Goal: Task Accomplishment & Management: Complete application form

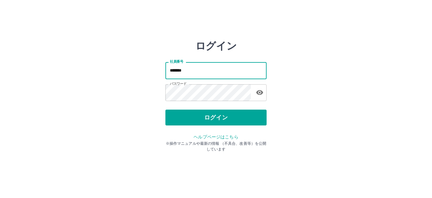
click at [165, 71] on div "ログイン 社員番号 ******* 社員番号 パスワード パスワード ログイン ヘルプページはこちら ※操作マニュアルや最新の情報 （不具合、改善等）を公開し…" at bounding box center [216, 90] width 380 height 101
type input "*******"
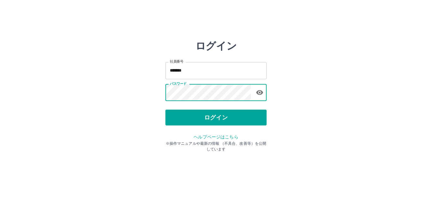
click at [160, 91] on div "ログイン 社員番号 ******* 社員番号 パスワード パスワード ログイン ヘルプページはこちら ※操作マニュアルや最新の情報 （不具合、改善等）を公開し…" at bounding box center [216, 90] width 380 height 101
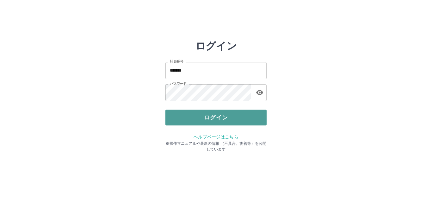
click at [188, 116] on button "ログイン" at bounding box center [216, 118] width 101 height 16
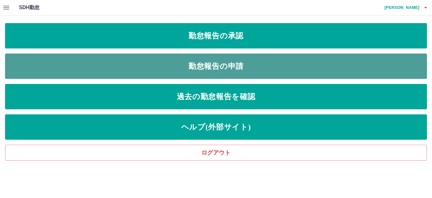
click at [252, 68] on link "勤怠報告の申請" at bounding box center [216, 66] width 422 height 25
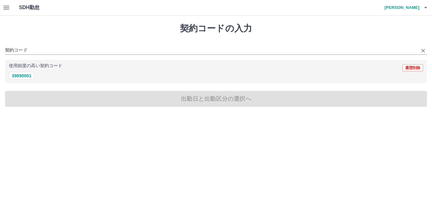
click at [41, 45] on div "契約コード" at bounding box center [216, 47] width 422 height 13
click at [26, 76] on button "39890001" at bounding box center [21, 76] width 25 height 8
type input "********"
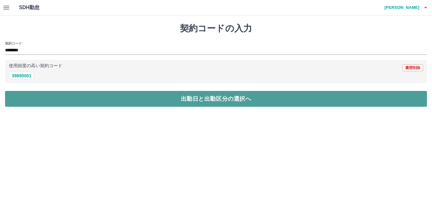
click at [48, 94] on button "出勤日と出勤区分の選択へ" at bounding box center [216, 99] width 422 height 16
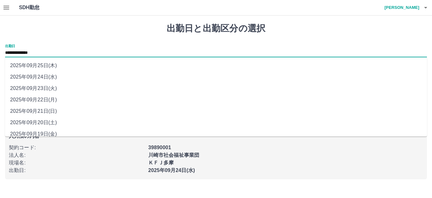
click at [52, 50] on input "**********" at bounding box center [216, 53] width 422 height 8
type input "**********"
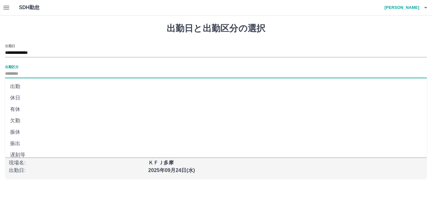
click at [23, 73] on input "出勤区分" at bounding box center [216, 74] width 422 height 8
click at [19, 86] on li "出勤" at bounding box center [216, 86] width 422 height 11
type input "**"
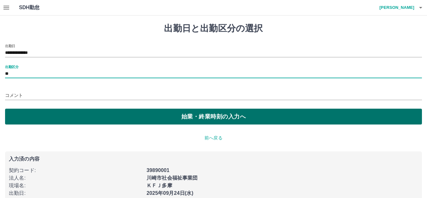
click at [104, 115] on button "始業・終業時刻の入力へ" at bounding box center [213, 117] width 417 height 16
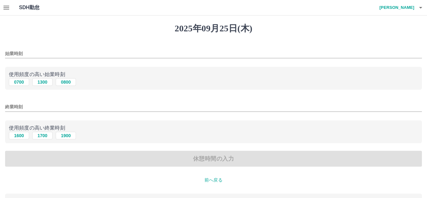
click at [34, 52] on input "始業時刻" at bounding box center [213, 53] width 417 height 9
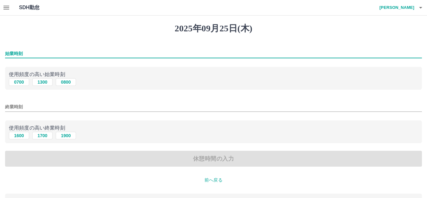
type input "****"
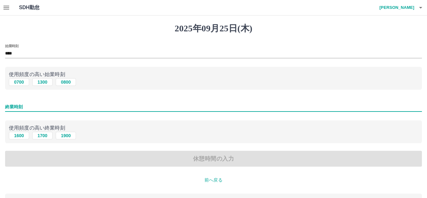
click at [34, 109] on input "終業時刻" at bounding box center [213, 106] width 417 height 9
type input "****"
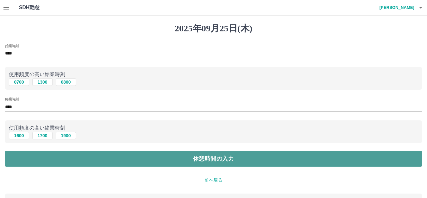
click at [57, 154] on button "休憩時間の入力" at bounding box center [213, 159] width 417 height 16
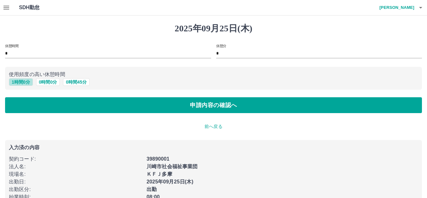
drag, startPoint x: 25, startPoint y: 83, endPoint x: 47, endPoint y: 92, distance: 24.4
click at [25, 82] on button "1 時間 0 分" at bounding box center [21, 82] width 24 height 8
type input "*"
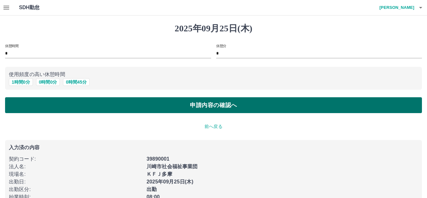
click at [135, 105] on button "申請内容の確認へ" at bounding box center [213, 105] width 417 height 16
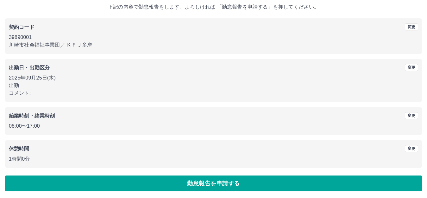
scroll to position [39, 0]
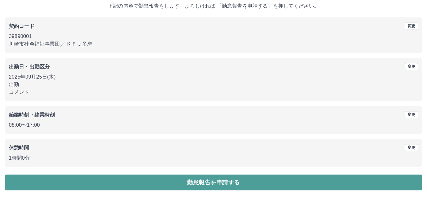
click at [76, 182] on button "勤怠報告を申請する" at bounding box center [213, 182] width 417 height 16
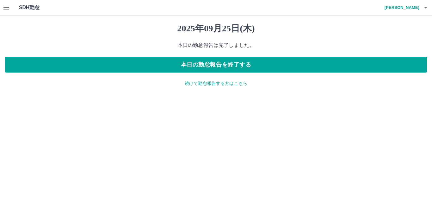
click at [217, 84] on p "続けて勤怠報告する方はこちら" at bounding box center [216, 83] width 422 height 7
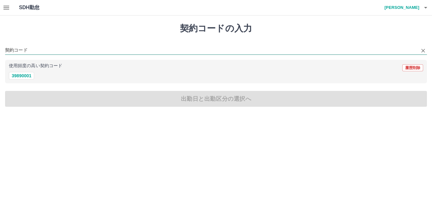
click at [49, 52] on input "契約コード" at bounding box center [211, 51] width 413 height 8
click at [40, 77] on div "39890001" at bounding box center [216, 76] width 415 height 8
click at [20, 77] on button "39890001" at bounding box center [21, 76] width 25 height 8
type input "********"
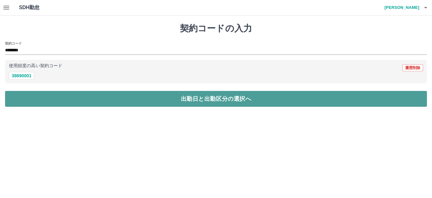
click at [41, 98] on button "出勤日と出勤区分の選択へ" at bounding box center [216, 99] width 422 height 16
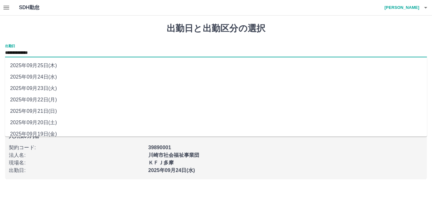
click at [47, 49] on input "**********" at bounding box center [216, 53] width 422 height 8
click at [52, 88] on li "2025年09月23日(火)" at bounding box center [216, 88] width 422 height 11
type input "**********"
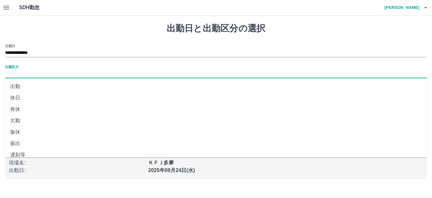
click at [37, 74] on input "出勤区分" at bounding box center [216, 74] width 422 height 8
click at [24, 98] on li "休日" at bounding box center [216, 97] width 422 height 11
type input "**"
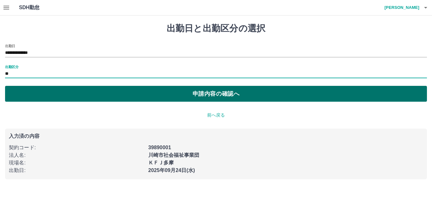
click at [136, 96] on button "申請内容の確認へ" at bounding box center [216, 94] width 422 height 16
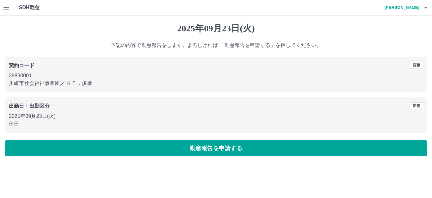
click at [119, 145] on button "勤怠報告を申請する" at bounding box center [216, 148] width 422 height 16
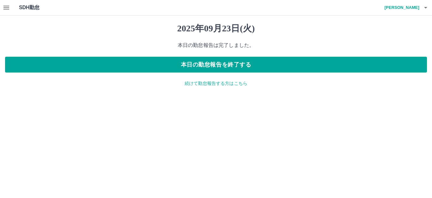
click at [226, 86] on p "続けて勤怠報告する方はこちら" at bounding box center [216, 83] width 422 height 7
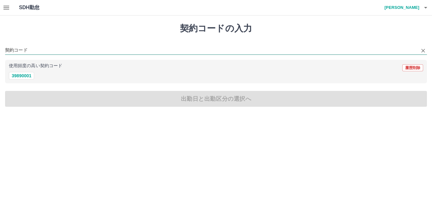
click at [57, 47] on input "契約コード" at bounding box center [211, 51] width 413 height 8
click at [27, 79] on div "使用頻度の高い契約コード 履歴削除 39890001" at bounding box center [216, 72] width 422 height 24
click at [16, 75] on button "39890001" at bounding box center [21, 76] width 25 height 8
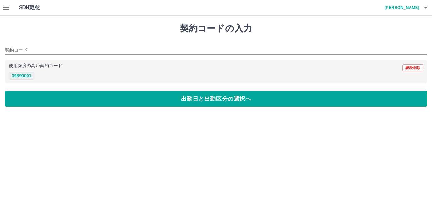
type input "********"
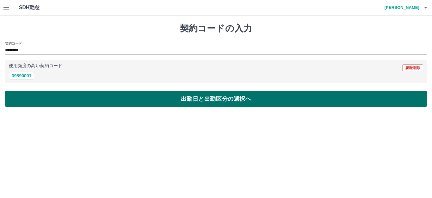
click at [16, 98] on button "出勤日と出勤区分の選択へ" at bounding box center [216, 99] width 422 height 16
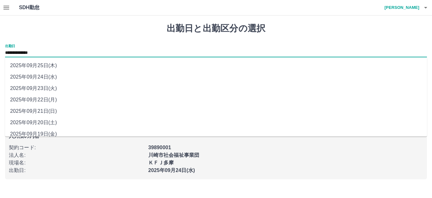
click at [48, 53] on input "**********" at bounding box center [216, 53] width 422 height 8
click at [50, 99] on li "2025年09月22日(月)" at bounding box center [216, 99] width 422 height 11
type input "**********"
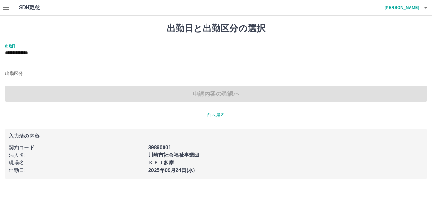
click at [21, 72] on input "出勤区分" at bounding box center [216, 74] width 422 height 8
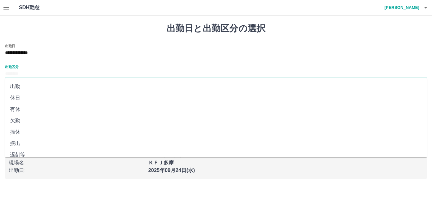
click at [23, 109] on li "有休" at bounding box center [216, 109] width 422 height 11
type input "**"
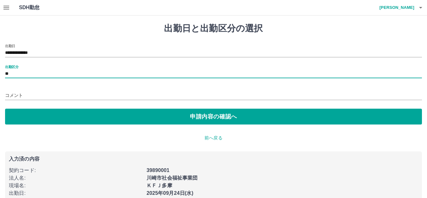
click at [19, 93] on input "コメント" at bounding box center [213, 95] width 417 height 9
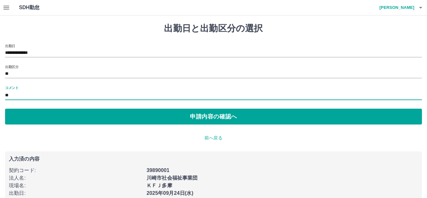
type input "*"
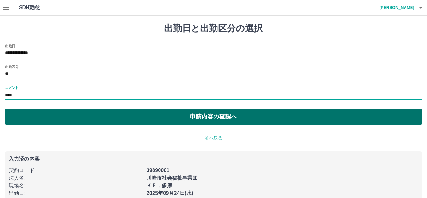
type input "****"
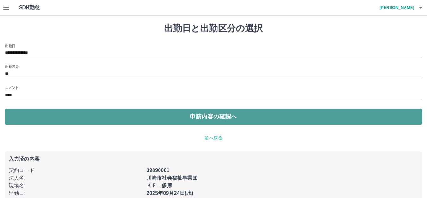
click at [211, 121] on button "申請内容の確認へ" at bounding box center [213, 117] width 417 height 16
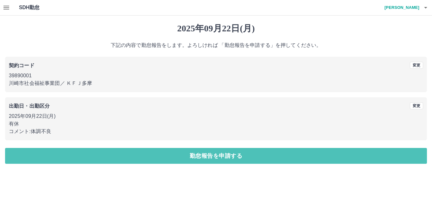
click at [213, 154] on button "勤怠報告を申請する" at bounding box center [216, 156] width 422 height 16
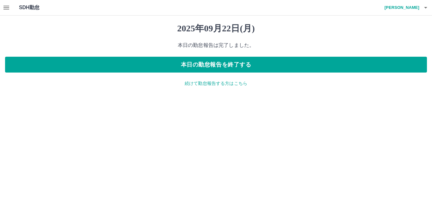
click at [236, 83] on p "続けて勤怠報告する方はこちら" at bounding box center [216, 83] width 422 height 7
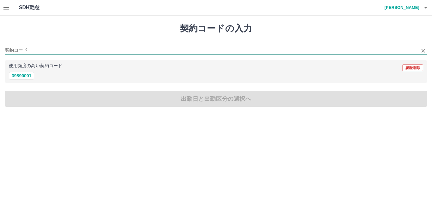
drag, startPoint x: 17, startPoint y: 42, endPoint x: 21, endPoint y: 48, distance: 6.8
click at [21, 48] on div "契約コード" at bounding box center [216, 47] width 422 height 13
click at [26, 79] on button "39890001" at bounding box center [21, 76] width 25 height 8
type input "********"
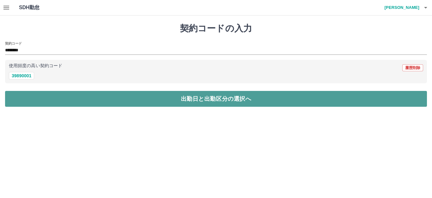
click at [53, 94] on button "出勤日と出勤区分の選択へ" at bounding box center [216, 99] width 422 height 16
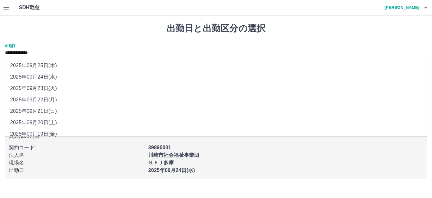
click at [50, 52] on input "**********" at bounding box center [216, 53] width 422 height 8
click at [55, 110] on li "2025年09月21日(日)" at bounding box center [216, 110] width 422 height 11
type input "**********"
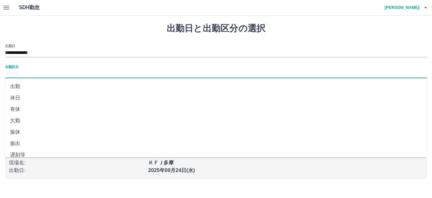
click at [30, 73] on input "出勤区分" at bounding box center [216, 74] width 422 height 8
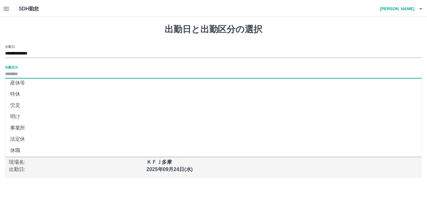
scroll to position [131, 0]
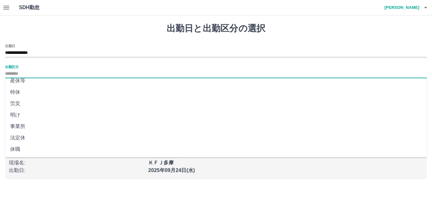
click at [32, 139] on li "法定休" at bounding box center [216, 137] width 422 height 11
type input "***"
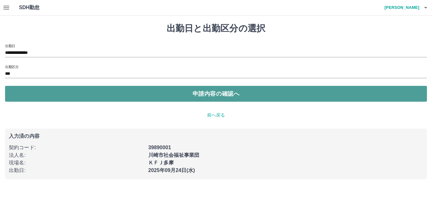
click at [161, 96] on button "申請内容の確認へ" at bounding box center [216, 94] width 422 height 16
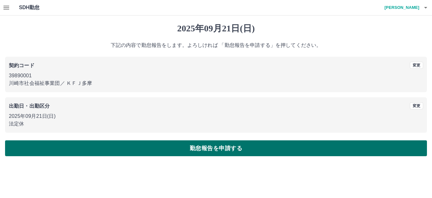
click at [145, 144] on button "勤怠報告を申請する" at bounding box center [216, 148] width 422 height 16
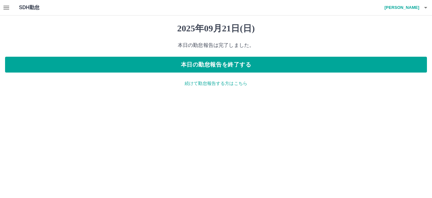
click at [5, 7] on icon "button" at bounding box center [7, 8] width 8 height 8
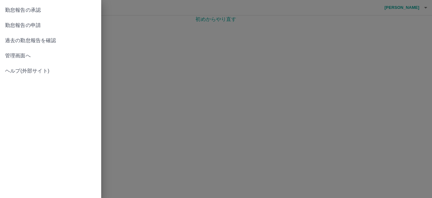
click at [10, 7] on span "勤怠報告の承認" at bounding box center [50, 10] width 91 height 8
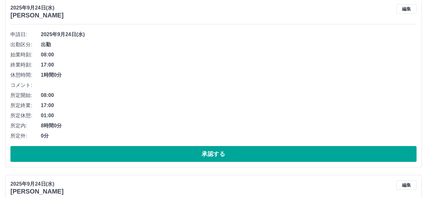
scroll to position [253, 0]
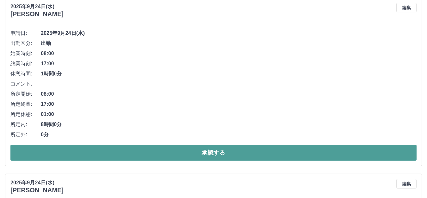
click at [212, 154] on button "承認する" at bounding box center [213, 153] width 406 height 16
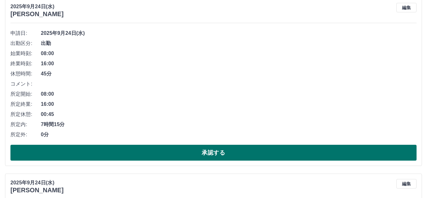
click at [208, 155] on button "承認する" at bounding box center [213, 153] width 406 height 16
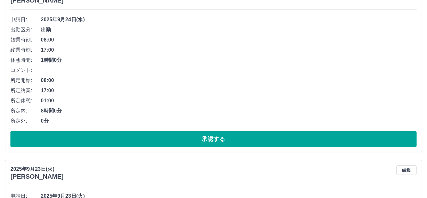
scroll to position [267, 0]
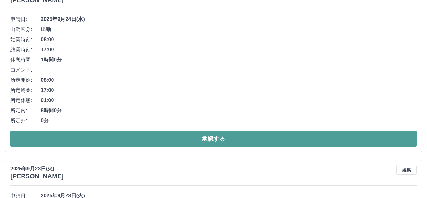
click at [179, 135] on button "承認する" at bounding box center [213, 139] width 406 height 16
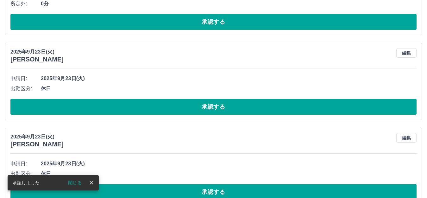
scroll to position [218, 0]
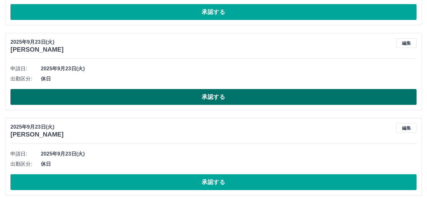
click at [173, 103] on button "承認する" at bounding box center [213, 97] width 406 height 16
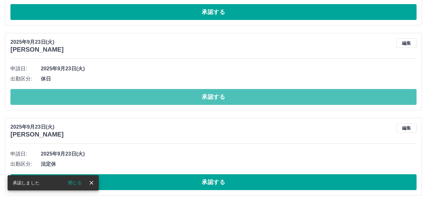
click at [173, 103] on button "承認する" at bounding box center [213, 97] width 406 height 16
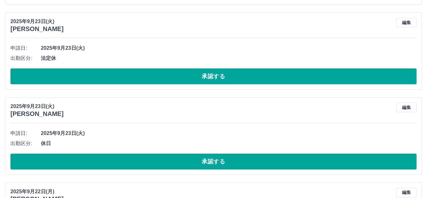
scroll to position [249, 0]
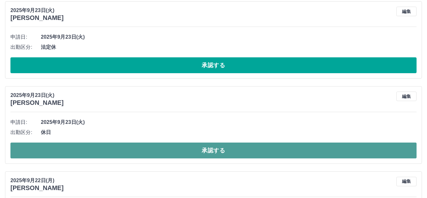
click at [148, 151] on button "承認する" at bounding box center [213, 150] width 406 height 16
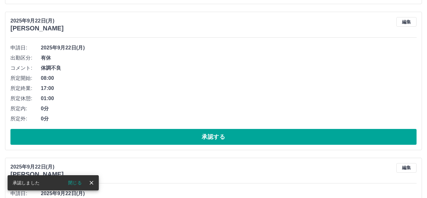
scroll to position [313, 0]
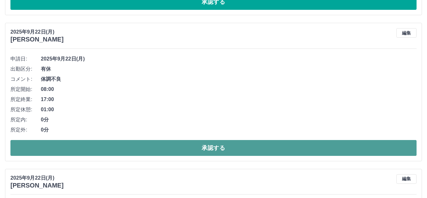
click at [133, 146] on button "承認する" at bounding box center [213, 148] width 406 height 16
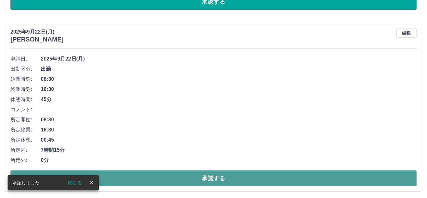
click at [137, 180] on button "承認する" at bounding box center [213, 178] width 406 height 16
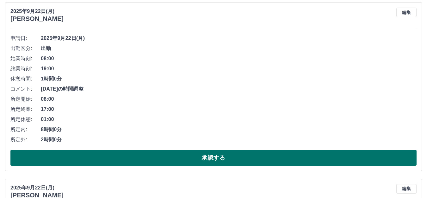
scroll to position [344, 0]
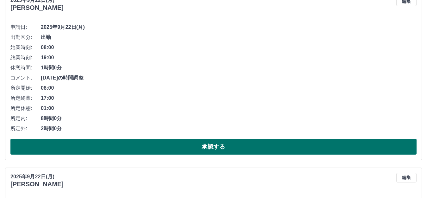
click at [139, 150] on button "承認する" at bounding box center [213, 147] width 406 height 16
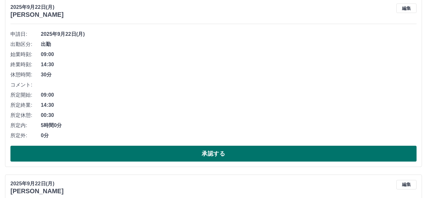
scroll to position [326, 0]
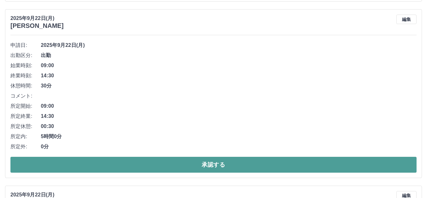
drag, startPoint x: 196, startPoint y: 168, endPoint x: 195, endPoint y: 164, distance: 3.9
click at [195, 166] on button "承認する" at bounding box center [213, 165] width 406 height 16
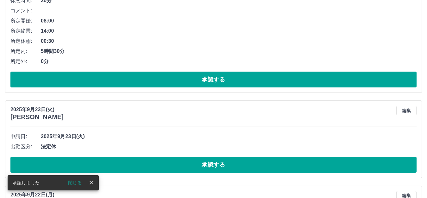
scroll to position [502, 0]
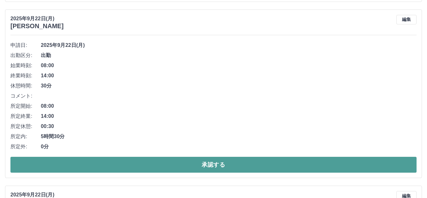
click at [147, 163] on button "承認する" at bounding box center [213, 165] width 406 height 16
click at [120, 164] on button "承認する" at bounding box center [213, 165] width 406 height 16
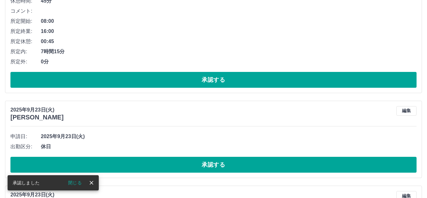
scroll to position [764, 0]
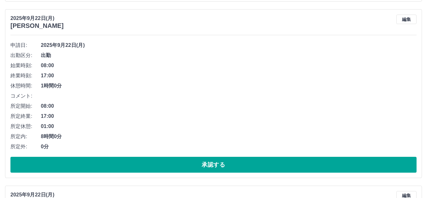
click at [120, 164] on button "承認する" at bounding box center [213, 165] width 406 height 16
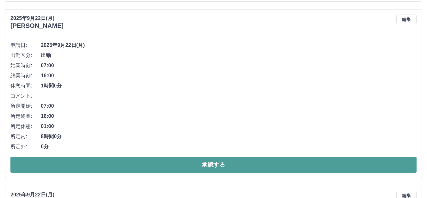
click at [141, 167] on button "承認する" at bounding box center [213, 165] width 406 height 16
click at [204, 165] on button "承認する" at bounding box center [213, 165] width 406 height 16
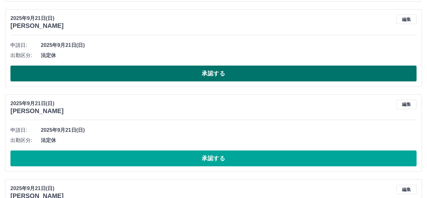
click at [177, 73] on button "承認する" at bounding box center [213, 74] width 406 height 16
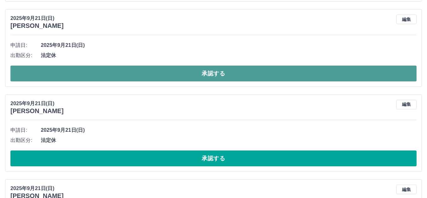
click at [143, 81] on button "承認する" at bounding box center [213, 74] width 406 height 16
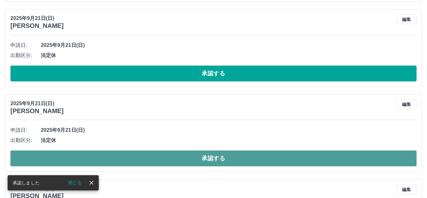
click at [133, 155] on button "承認する" at bounding box center [213, 158] width 406 height 16
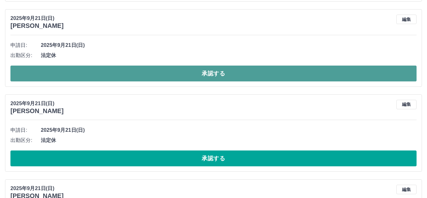
click at [160, 75] on button "承認する" at bounding box center [213, 74] width 406 height 16
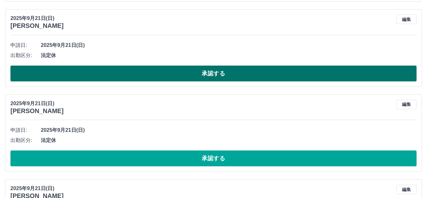
click at [173, 75] on button "承認する" at bounding box center [213, 74] width 406 height 16
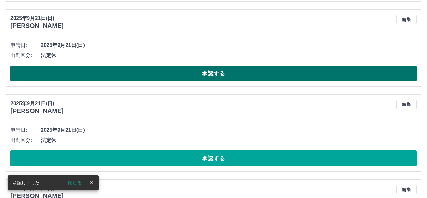
click at [178, 74] on button "承認する" at bounding box center [213, 74] width 406 height 16
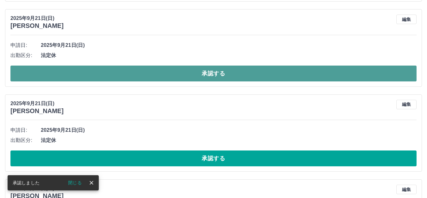
click at [174, 73] on button "承認する" at bounding box center [213, 74] width 406 height 16
click at [176, 73] on button "承認する" at bounding box center [213, 74] width 406 height 16
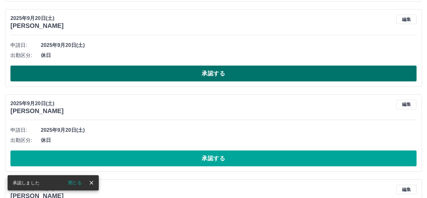
click at [176, 72] on button "承認する" at bounding box center [213, 74] width 406 height 16
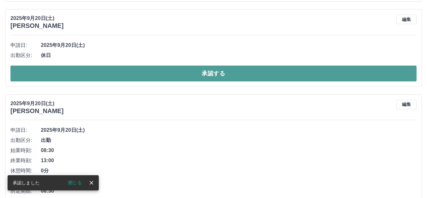
click at [174, 71] on button "承認する" at bounding box center [213, 74] width 406 height 16
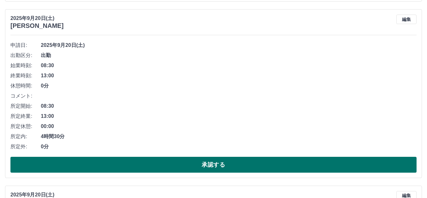
click at [143, 164] on button "承認する" at bounding box center [213, 165] width 406 height 16
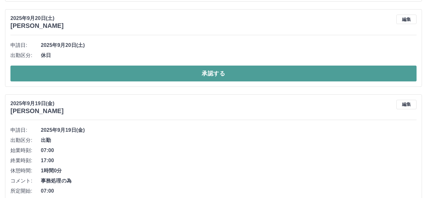
click at [155, 75] on button "承認する" at bounding box center [213, 74] width 406 height 16
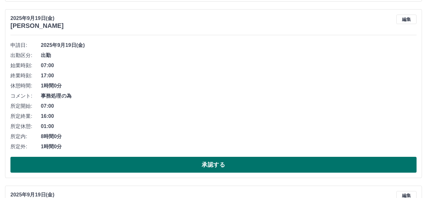
click at [104, 161] on button "承認する" at bounding box center [213, 165] width 406 height 16
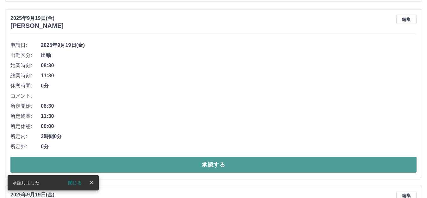
drag, startPoint x: 103, startPoint y: 162, endPoint x: 102, endPoint y: 159, distance: 3.5
click at [102, 160] on button "承認する" at bounding box center [213, 165] width 406 height 16
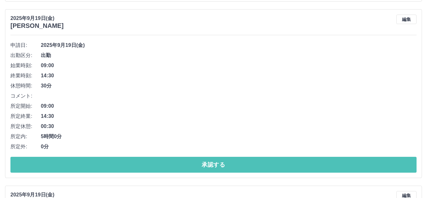
drag, startPoint x: 118, startPoint y: 160, endPoint x: 112, endPoint y: 156, distance: 7.2
click at [117, 160] on button "承認する" at bounding box center [213, 165] width 406 height 16
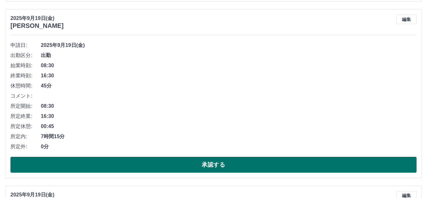
click at [106, 167] on button "承認する" at bounding box center [213, 165] width 406 height 16
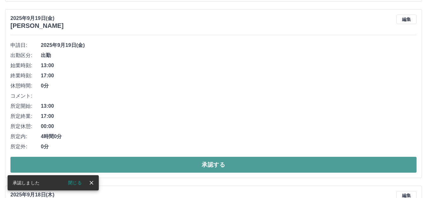
click at [106, 164] on button "承認する" at bounding box center [213, 165] width 406 height 16
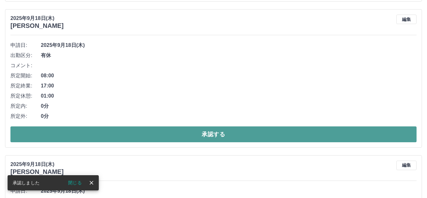
click at [135, 134] on button "承認する" at bounding box center [213, 134] width 406 height 16
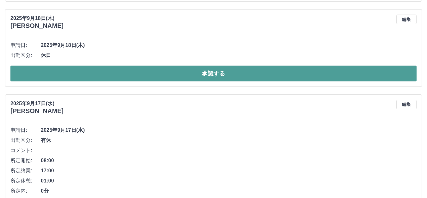
click at [114, 76] on button "承認する" at bounding box center [213, 74] width 406 height 16
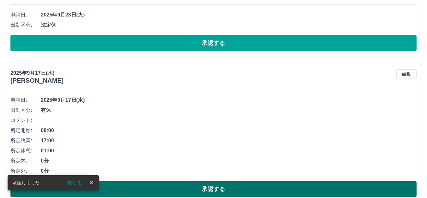
scroll to position [721, 0]
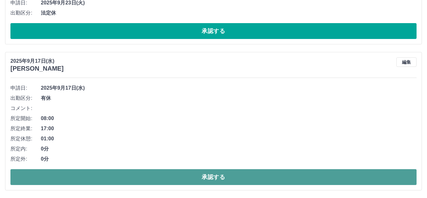
click at [132, 177] on button "承認する" at bounding box center [213, 177] width 406 height 16
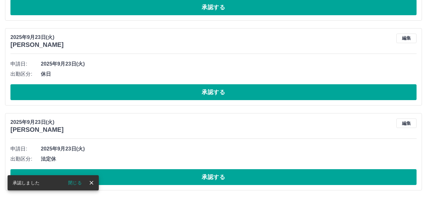
scroll to position [576, 0]
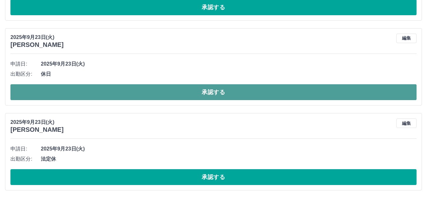
click at [128, 91] on button "承認する" at bounding box center [213, 92] width 406 height 16
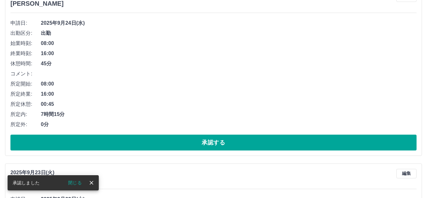
scroll to position [427, 0]
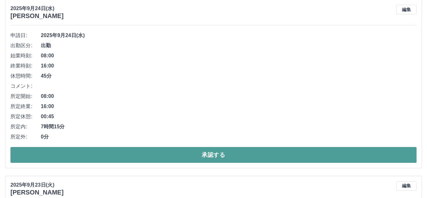
click at [108, 155] on button "承認する" at bounding box center [213, 155] width 406 height 16
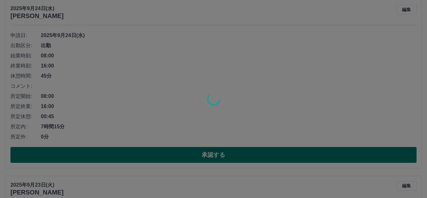
scroll to position [251, 0]
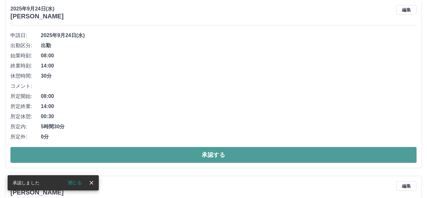
click at [108, 156] on button "承認する" at bounding box center [213, 155] width 406 height 16
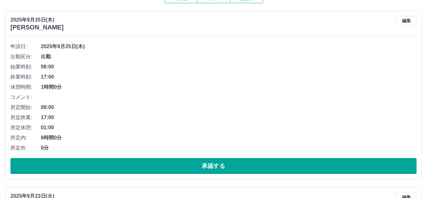
scroll to position [75, 0]
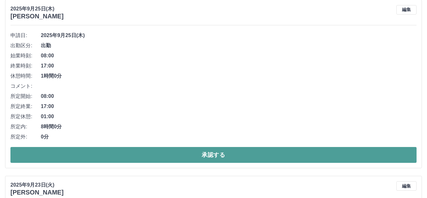
click at [233, 154] on button "承認する" at bounding box center [213, 155] width 406 height 16
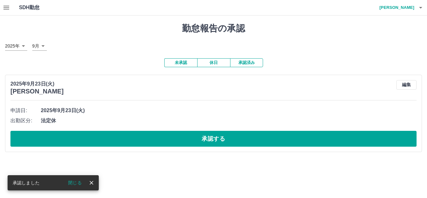
scroll to position [0, 0]
click at [4, 9] on icon "button" at bounding box center [6, 8] width 6 height 4
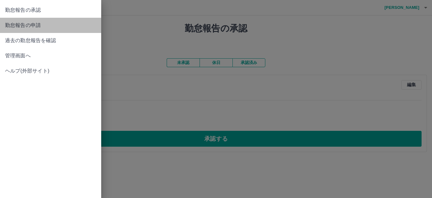
click at [21, 25] on span "勤怠報告の申請" at bounding box center [50, 26] width 91 height 8
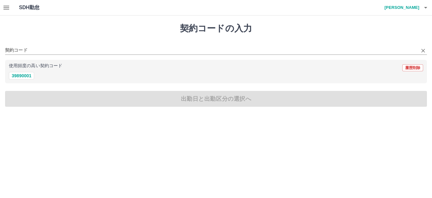
drag, startPoint x: 37, startPoint y: 46, endPoint x: 35, endPoint y: 51, distance: 5.0
click at [37, 46] on div "契約コード" at bounding box center [216, 47] width 422 height 13
click at [22, 77] on button "39890001" at bounding box center [21, 76] width 25 height 8
type input "********"
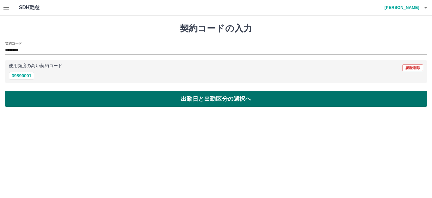
click at [88, 101] on button "出勤日と出勤区分の選択へ" at bounding box center [216, 99] width 422 height 16
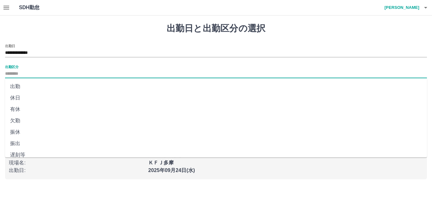
click at [37, 72] on input "出勤区分" at bounding box center [216, 74] width 422 height 8
click at [16, 84] on li "出勤" at bounding box center [216, 86] width 422 height 11
type input "**"
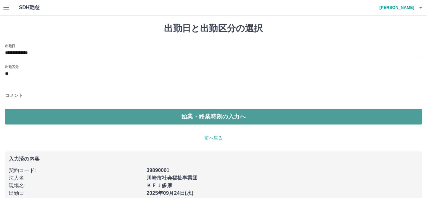
click at [85, 114] on button "始業・終業時刻の入力へ" at bounding box center [213, 117] width 417 height 16
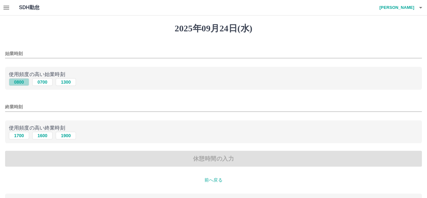
drag, startPoint x: 21, startPoint y: 81, endPoint x: 16, endPoint y: 98, distance: 17.0
click at [21, 82] on button "0800" at bounding box center [19, 82] width 20 height 8
type input "****"
click at [17, 134] on button "1700" at bounding box center [19, 136] width 20 height 8
type input "****"
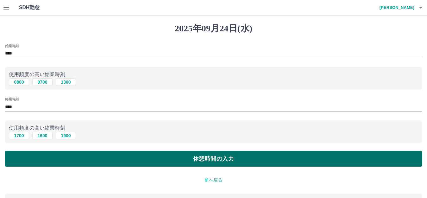
drag, startPoint x: 42, startPoint y: 155, endPoint x: 36, endPoint y: 155, distance: 6.3
click at [42, 155] on button "休憩時間の入力" at bounding box center [213, 159] width 417 height 16
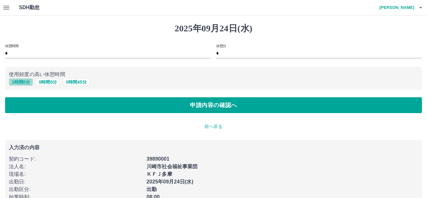
click at [22, 83] on button "1 時間 0 分" at bounding box center [21, 82] width 24 height 8
type input "*"
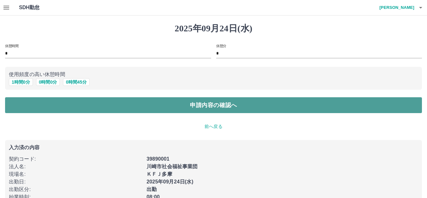
click at [142, 107] on button "申請内容の確認へ" at bounding box center [213, 105] width 417 height 16
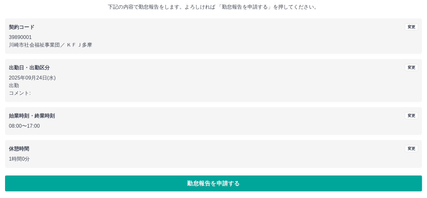
scroll to position [39, 0]
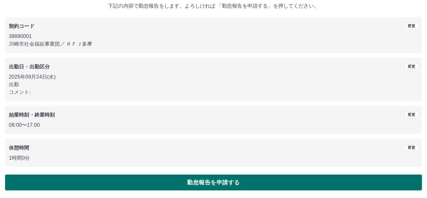
click at [87, 183] on button "勤怠報告を申請する" at bounding box center [213, 182] width 417 height 16
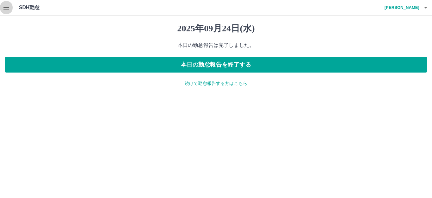
click at [9, 7] on icon "button" at bounding box center [6, 8] width 6 height 4
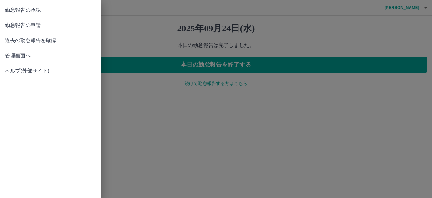
click at [29, 54] on span "管理画面へ" at bounding box center [50, 56] width 91 height 8
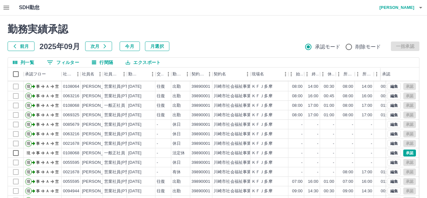
scroll to position [1, 0]
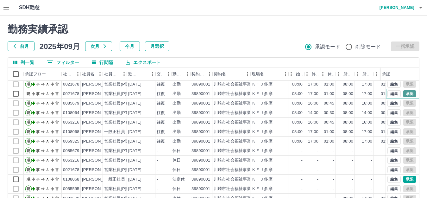
click at [405, 94] on button "承認" at bounding box center [409, 93] width 13 height 7
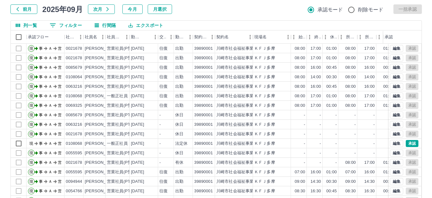
scroll to position [0, 0]
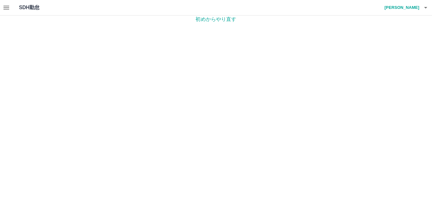
click at [6, 7] on icon "button" at bounding box center [6, 8] width 6 height 4
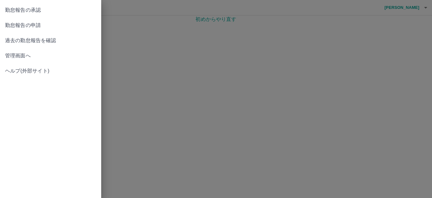
click at [426, 9] on div at bounding box center [216, 99] width 432 height 198
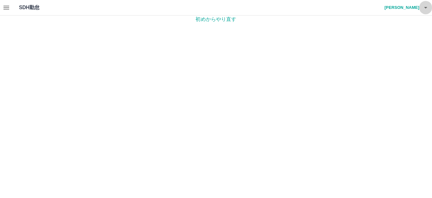
click at [426, 8] on icon "button" at bounding box center [426, 8] width 3 height 2
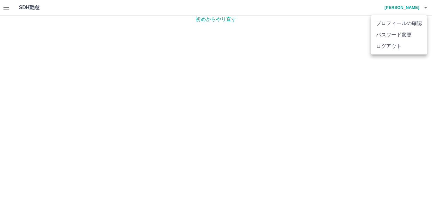
click at [400, 48] on li "ログアウト" at bounding box center [399, 46] width 56 height 11
